Goal: Navigation & Orientation: Find specific page/section

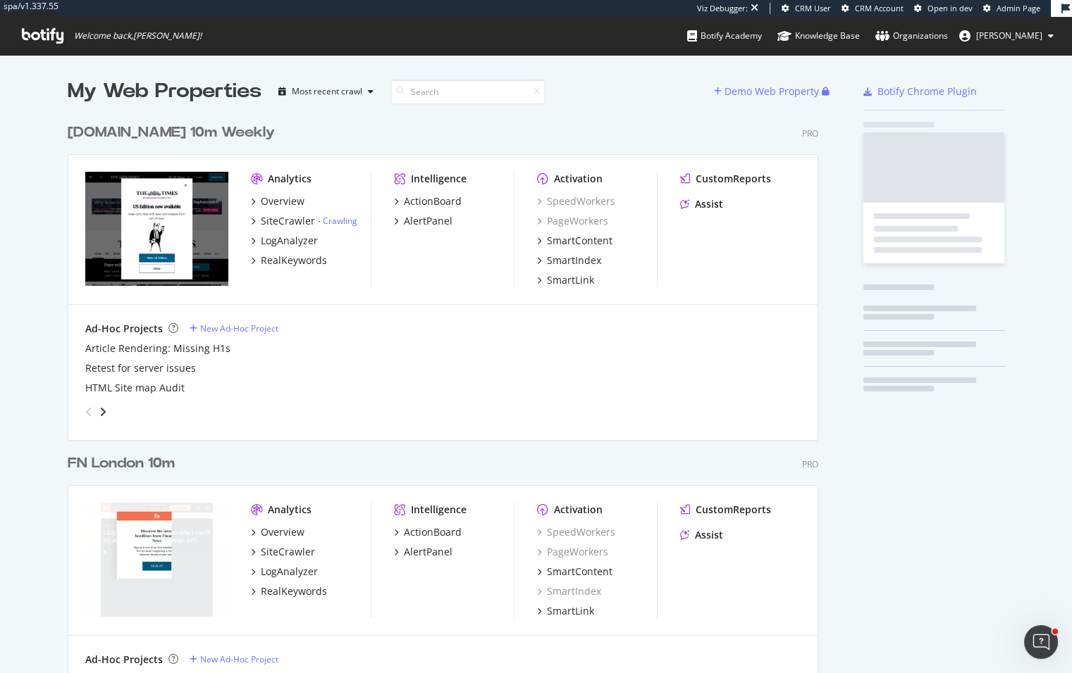
scroll to position [4520, 752]
